Goal: Information Seeking & Learning: Learn about a topic

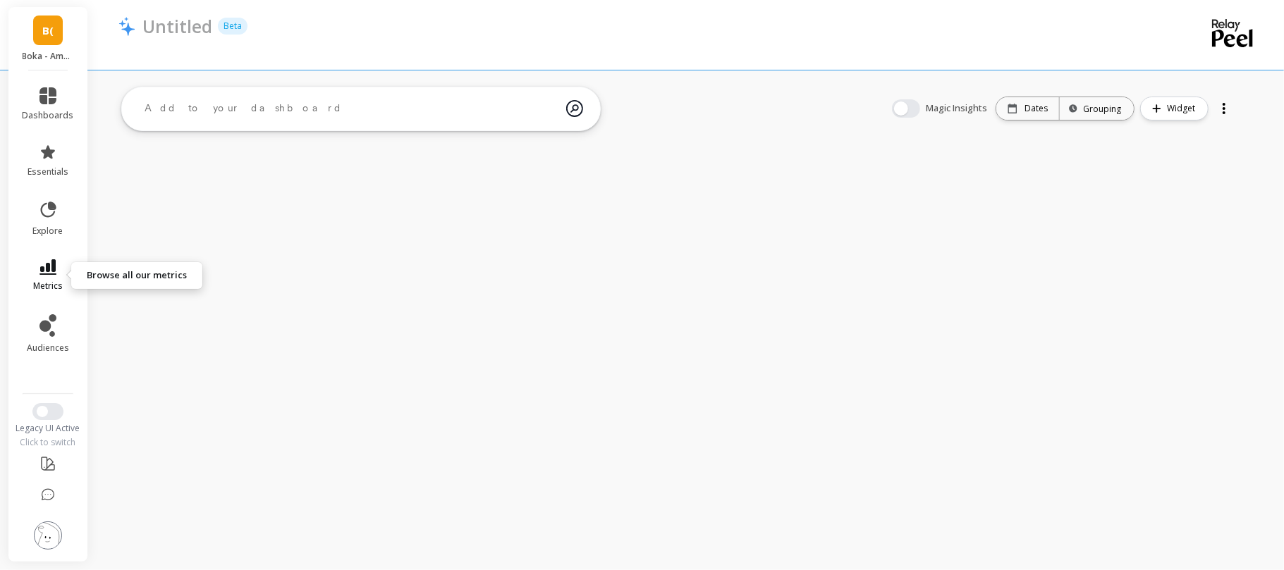
click at [51, 285] on span "metrics" at bounding box center [48, 286] width 30 height 11
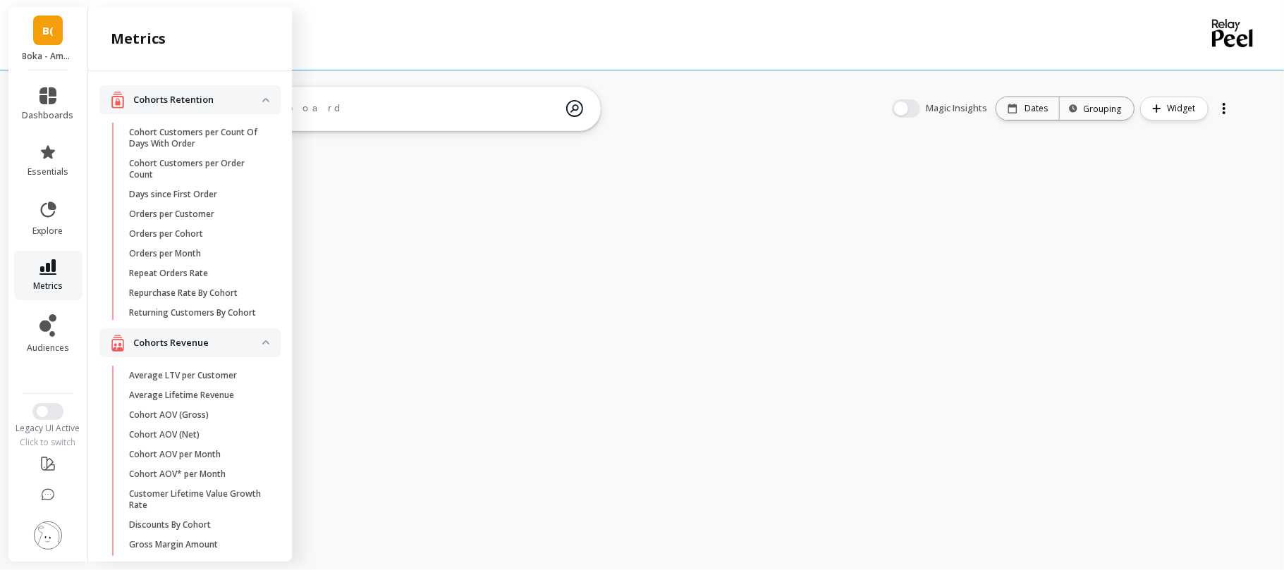
scroll to position [1545, 0]
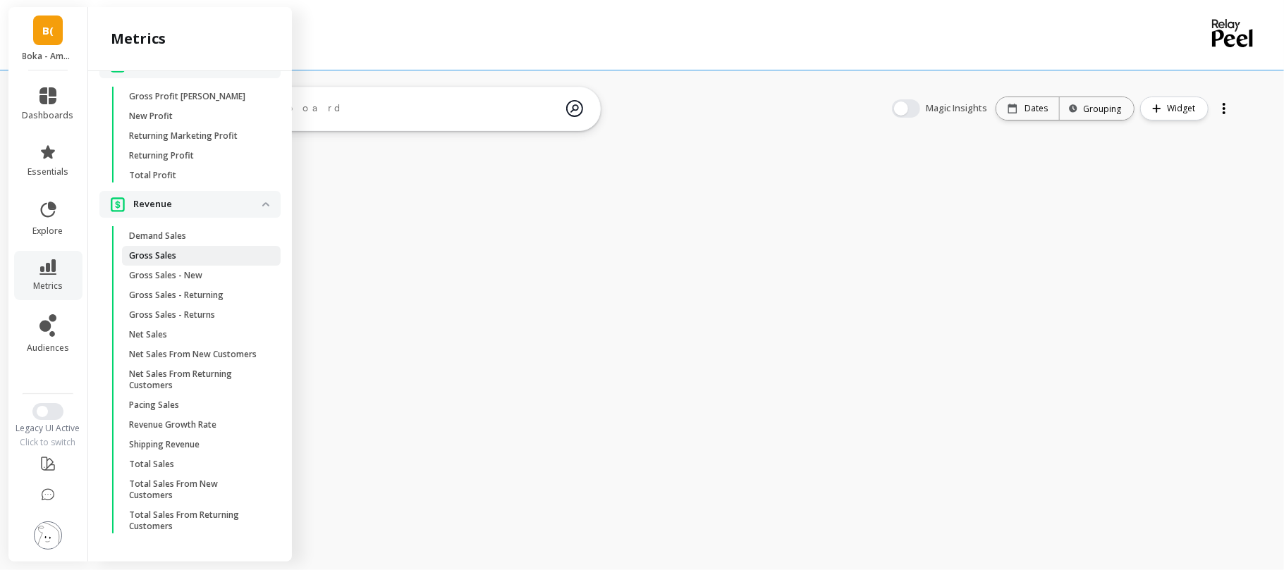
click at [170, 246] on link "Gross Sales" at bounding box center [201, 256] width 159 height 20
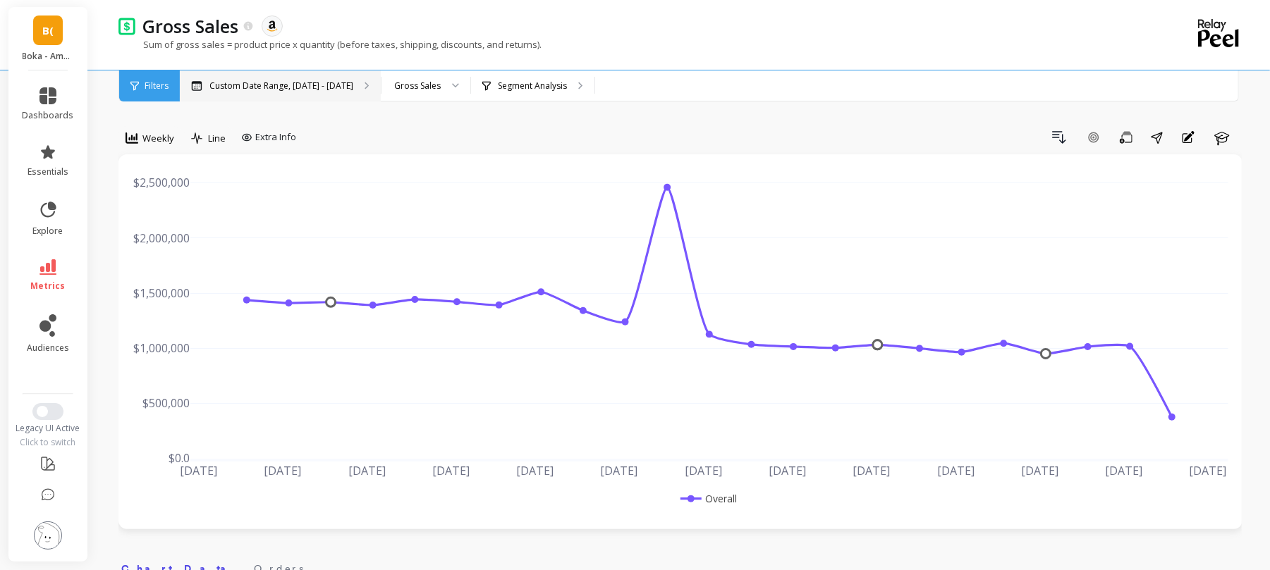
click at [302, 90] on p "Custom Date Range, [DATE] - [DATE]" at bounding box center [281, 85] width 144 height 11
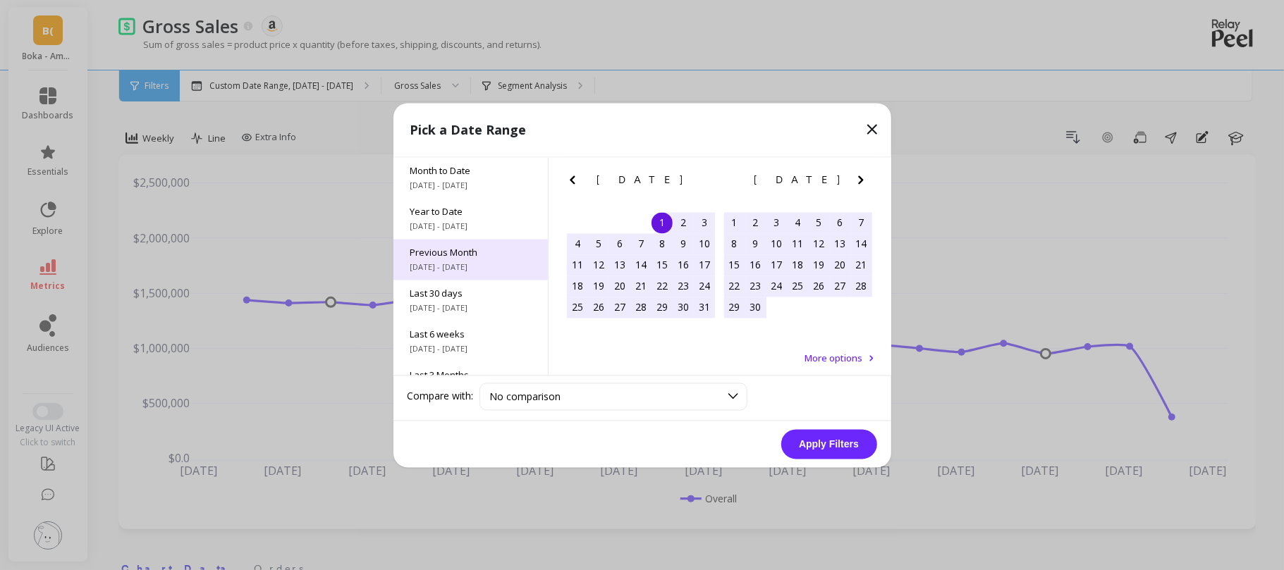
click at [455, 259] on div "Previous Month [DATE] - [DATE]" at bounding box center [470, 259] width 154 height 41
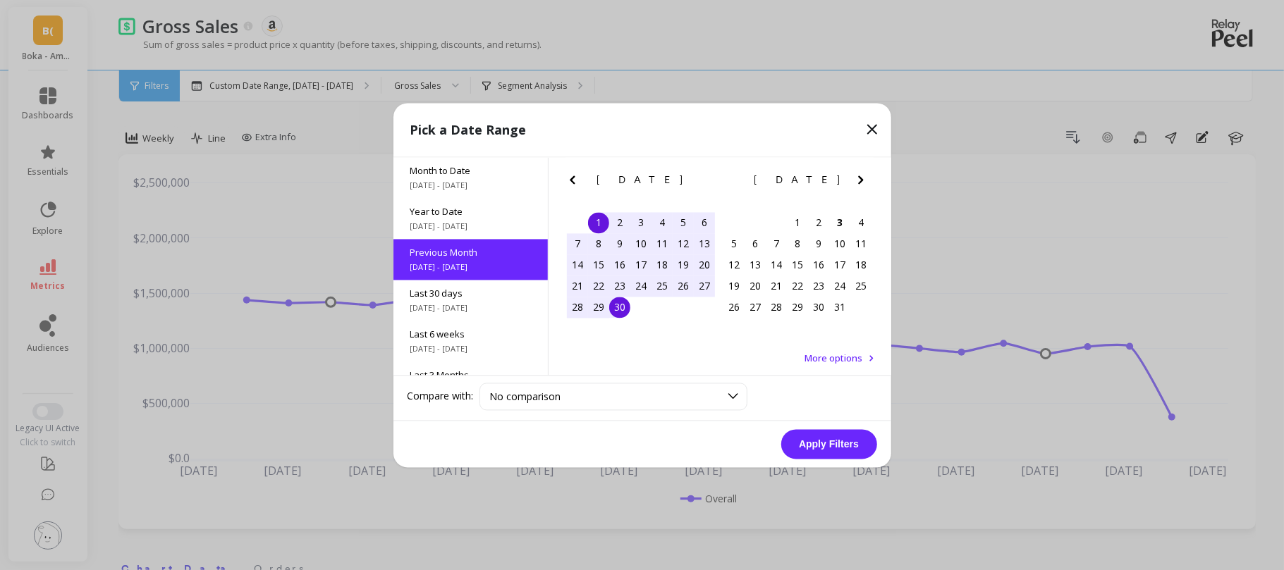
click at [578, 176] on icon "Previous Month" at bounding box center [572, 179] width 17 height 17
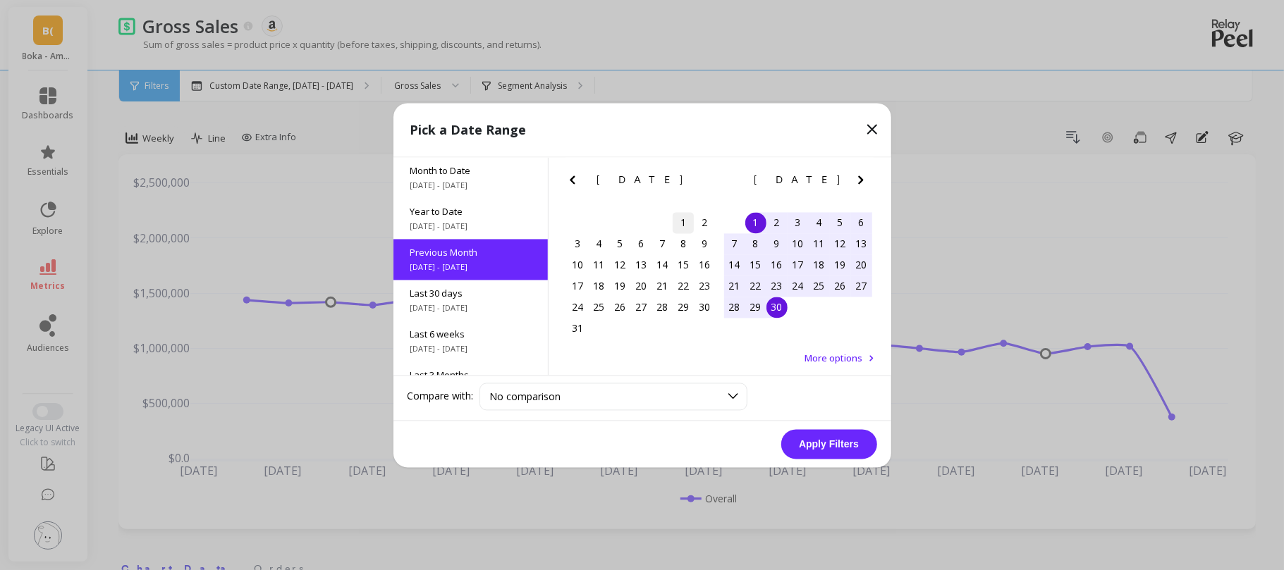
click at [682, 223] on div "1" at bounding box center [683, 222] width 21 height 21
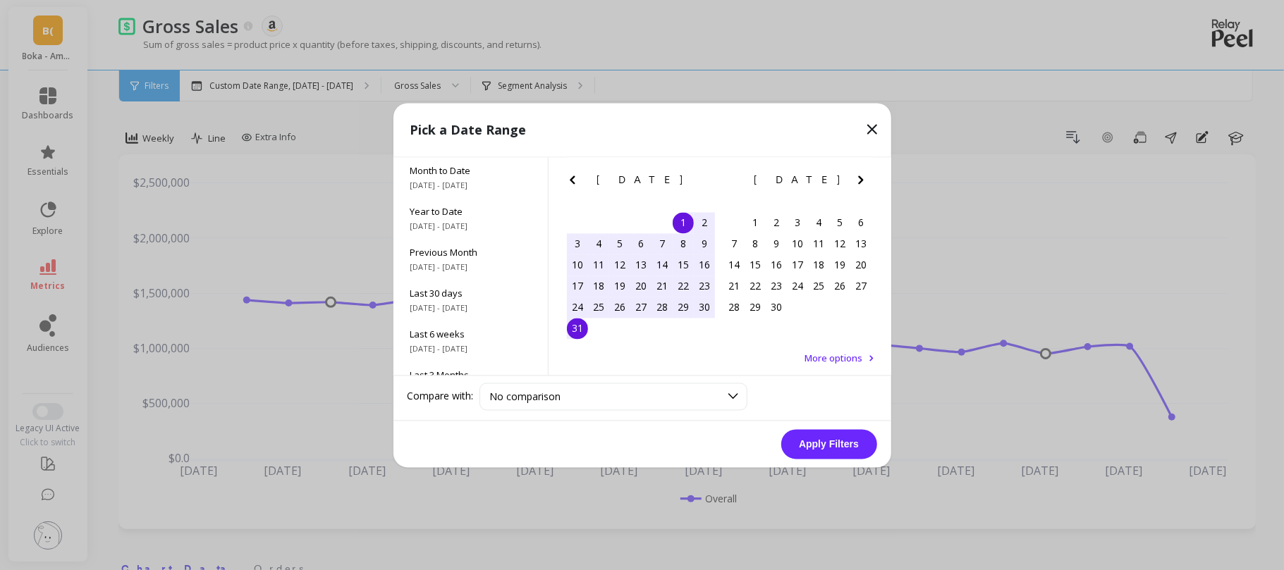
click at [578, 330] on div "31" at bounding box center [577, 328] width 21 height 21
click at [808, 441] on button "Apply Filters" at bounding box center [829, 444] width 96 height 30
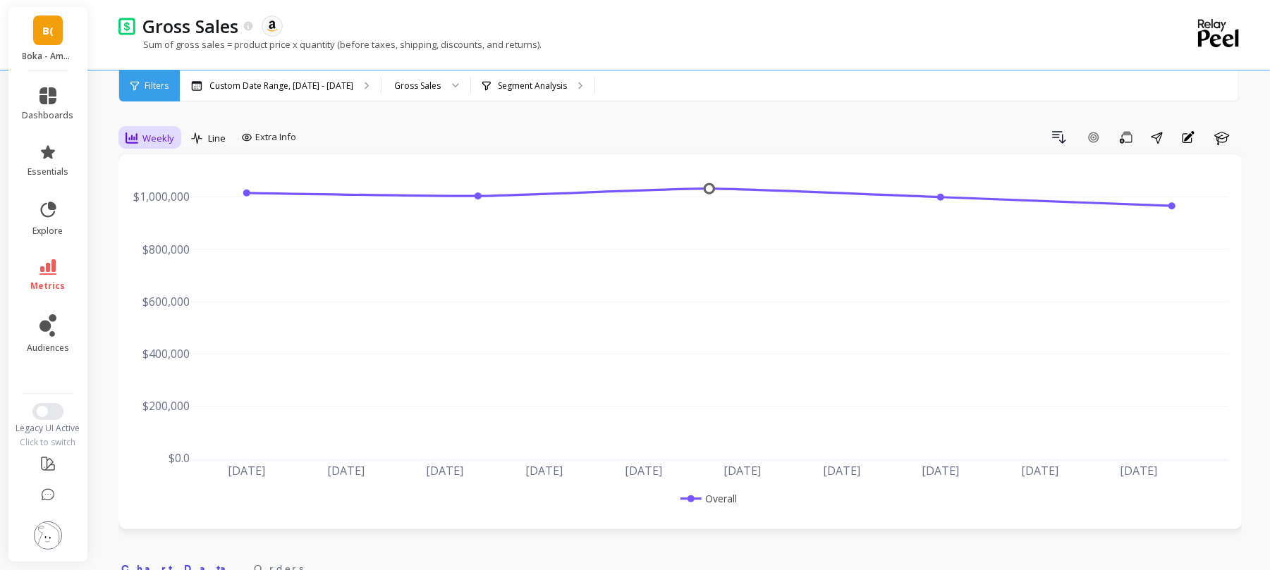
click at [158, 141] on span "Weekly" at bounding box center [158, 138] width 32 height 13
click at [170, 176] on div "All" at bounding box center [170, 170] width 80 height 13
